Goal: Navigation & Orientation: Find specific page/section

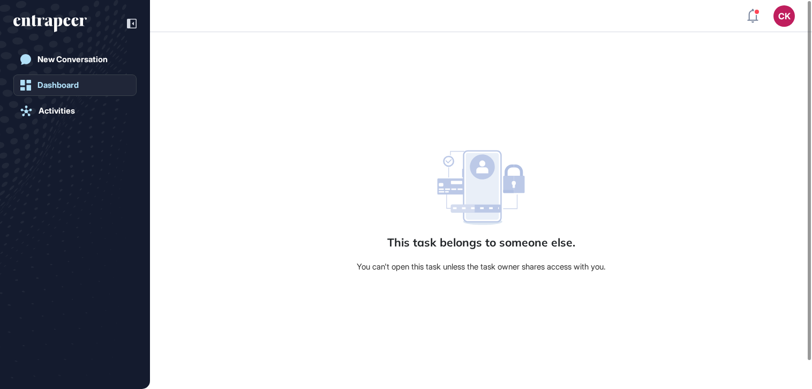
click at [47, 87] on div "Dashboard" at bounding box center [57, 85] width 41 height 10
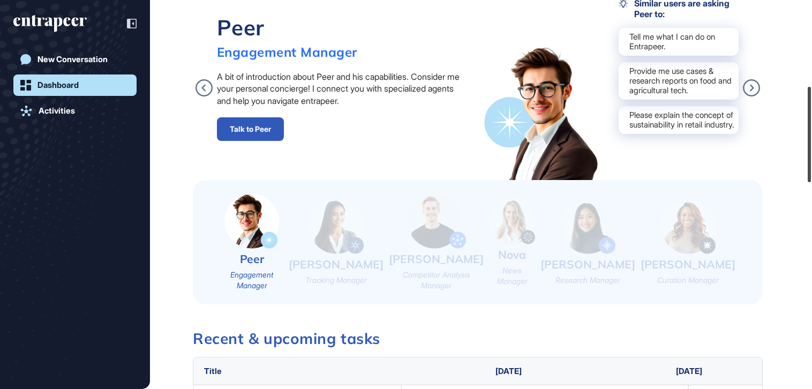
scroll to position [474, 0]
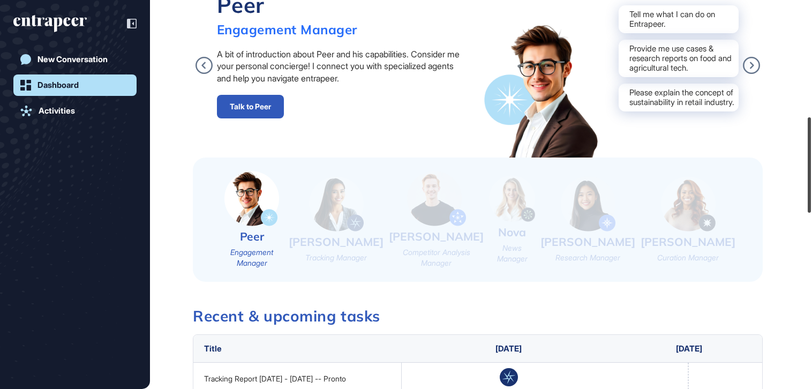
drag, startPoint x: 809, startPoint y: 76, endPoint x: 794, endPoint y: 192, distance: 117.2
click at [794, 192] on div "CK Dashboard Profile My Content Request More Data [DATE] Good afternoon, [PERSO…" at bounding box center [406, 194] width 812 height 389
click at [67, 110] on div "Activities" at bounding box center [57, 111] width 36 height 10
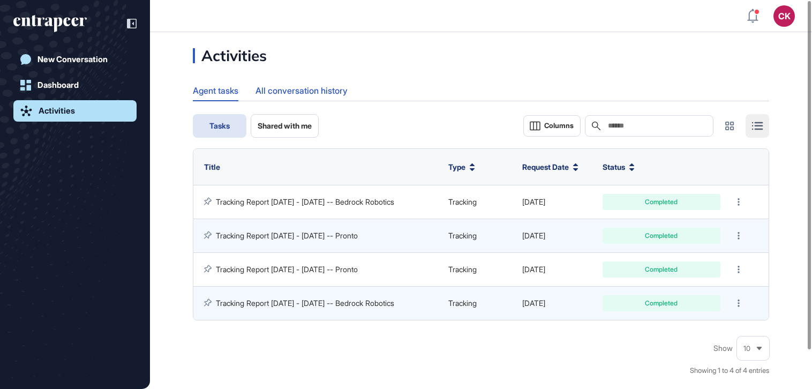
click at [277, 94] on div "All conversation history" at bounding box center [301, 90] width 92 height 21
